Goal: Information Seeking & Learning: Learn about a topic

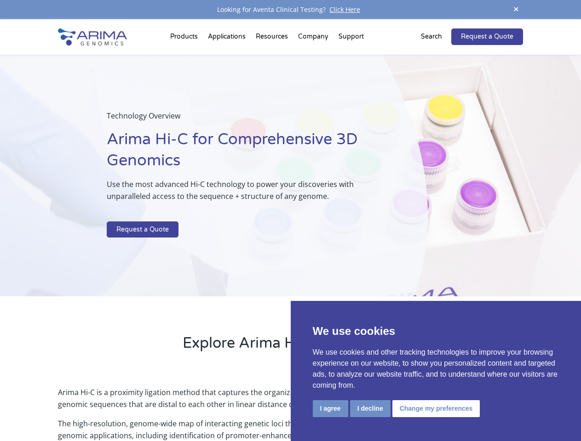
click at [290, 221] on p at bounding box center [244, 216] width 274 height 12
click at [330, 409] on button "I agree" at bounding box center [330, 408] width 35 height 17
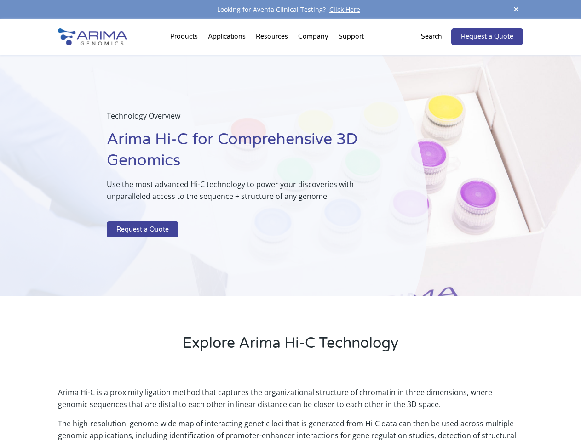
click at [370, 409] on p "Arima Hi-C is a proximity ligation method that captures the organizational stru…" at bounding box center [290, 402] width 464 height 31
click at [434, 409] on p "Arima Hi-C is a proximity ligation method that captures the organizational stru…" at bounding box center [290, 402] width 464 height 31
click at [516, 10] on span at bounding box center [516, 10] width 14 height 12
click at [290, 230] on div "Technology Overview Arima Hi-C for Comprehensive 3D Genomics Use the most advan…" at bounding box center [214, 176] width 428 height 242
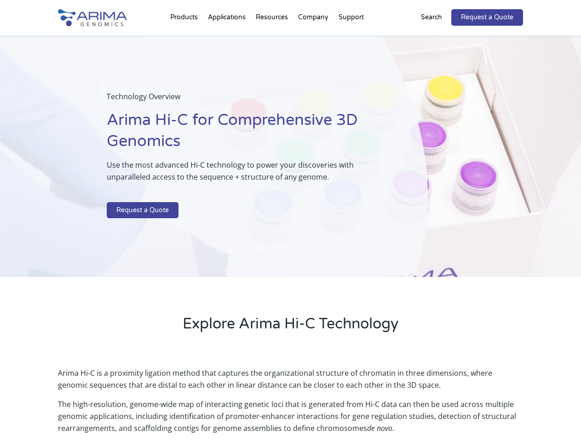
click at [185, 39] on div "Technology Overview Arima Hi-C for Comprehensive 3D Genomics Use the most advan…" at bounding box center [214, 156] width 428 height 242
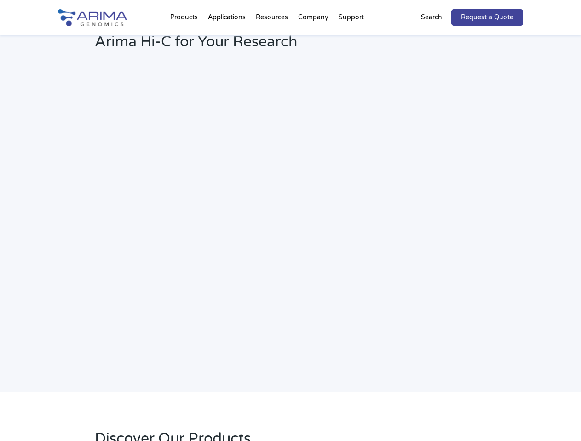
click at [314, 39] on h2 "Webinar: Hear More About the Benefits of Arima Hi-C for Your Research" at bounding box center [247, 35] width 305 height 48
click at [351, 39] on h2 "Webinar: Hear More About the Benefits of Arima Hi-C for Your Research" at bounding box center [247, 35] width 305 height 48
